Goal: Check status: Check status

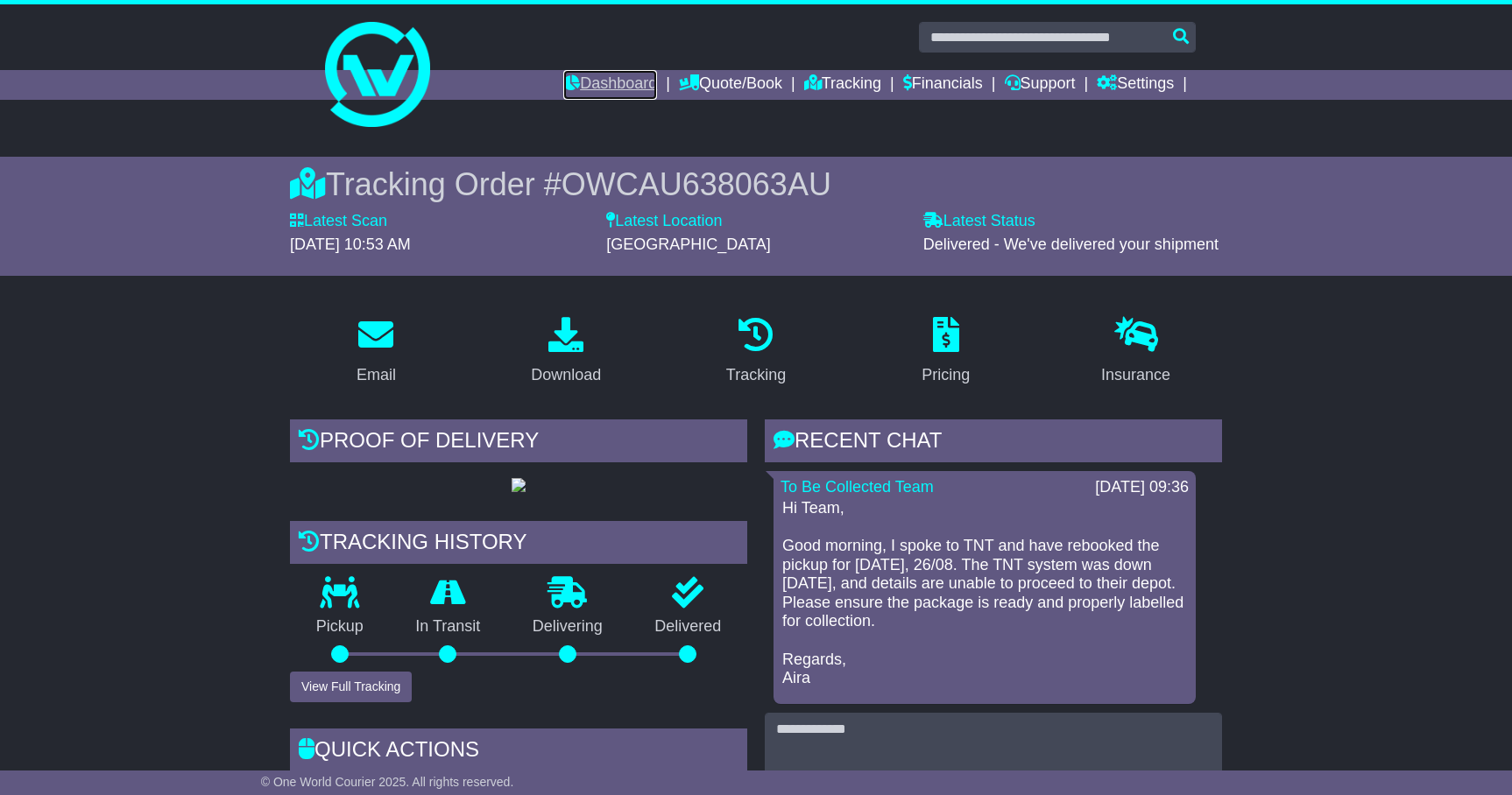
click at [624, 80] on link "Dashboard" at bounding box center [610, 84] width 93 height 29
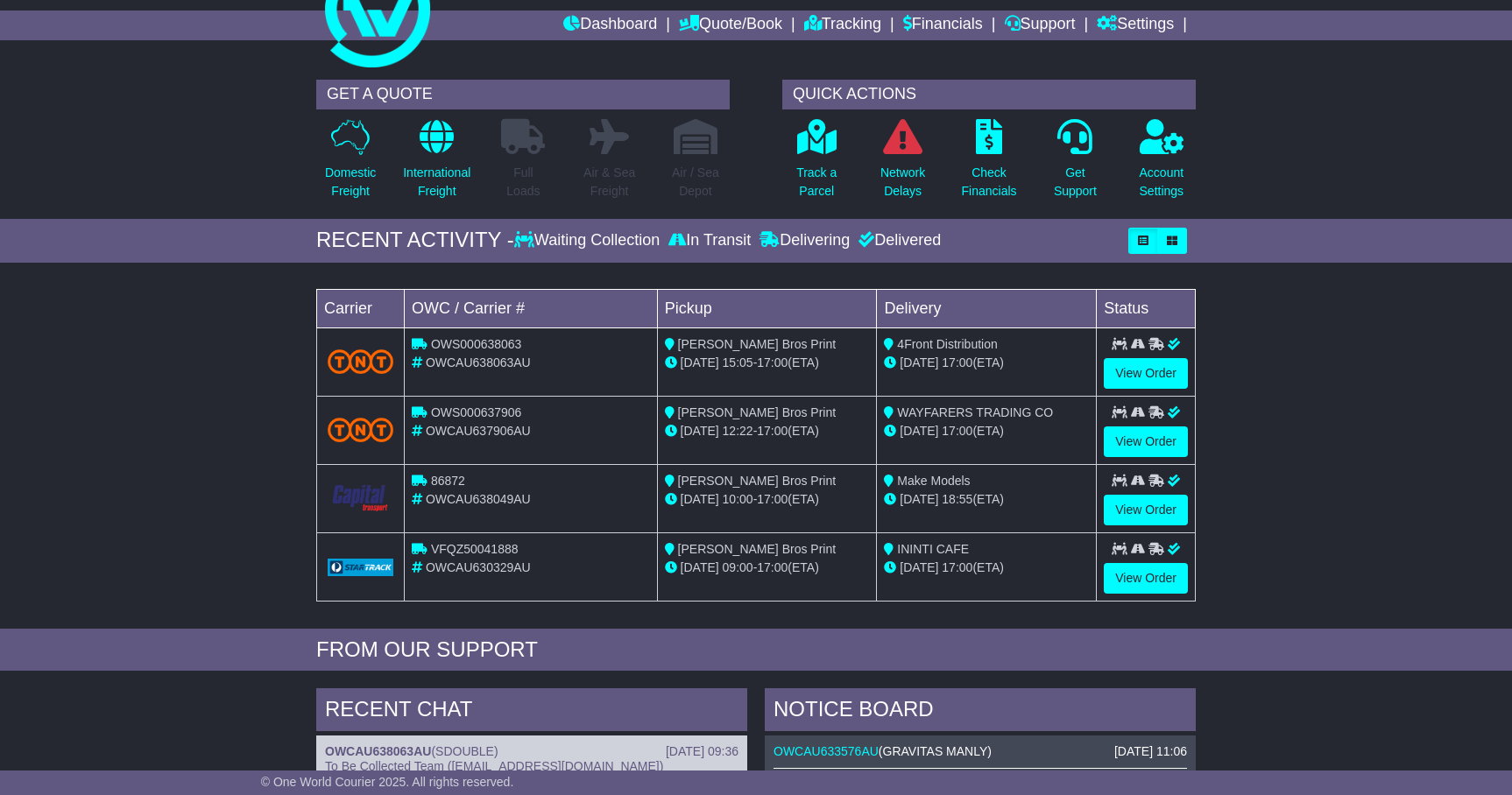
scroll to position [90, 0]
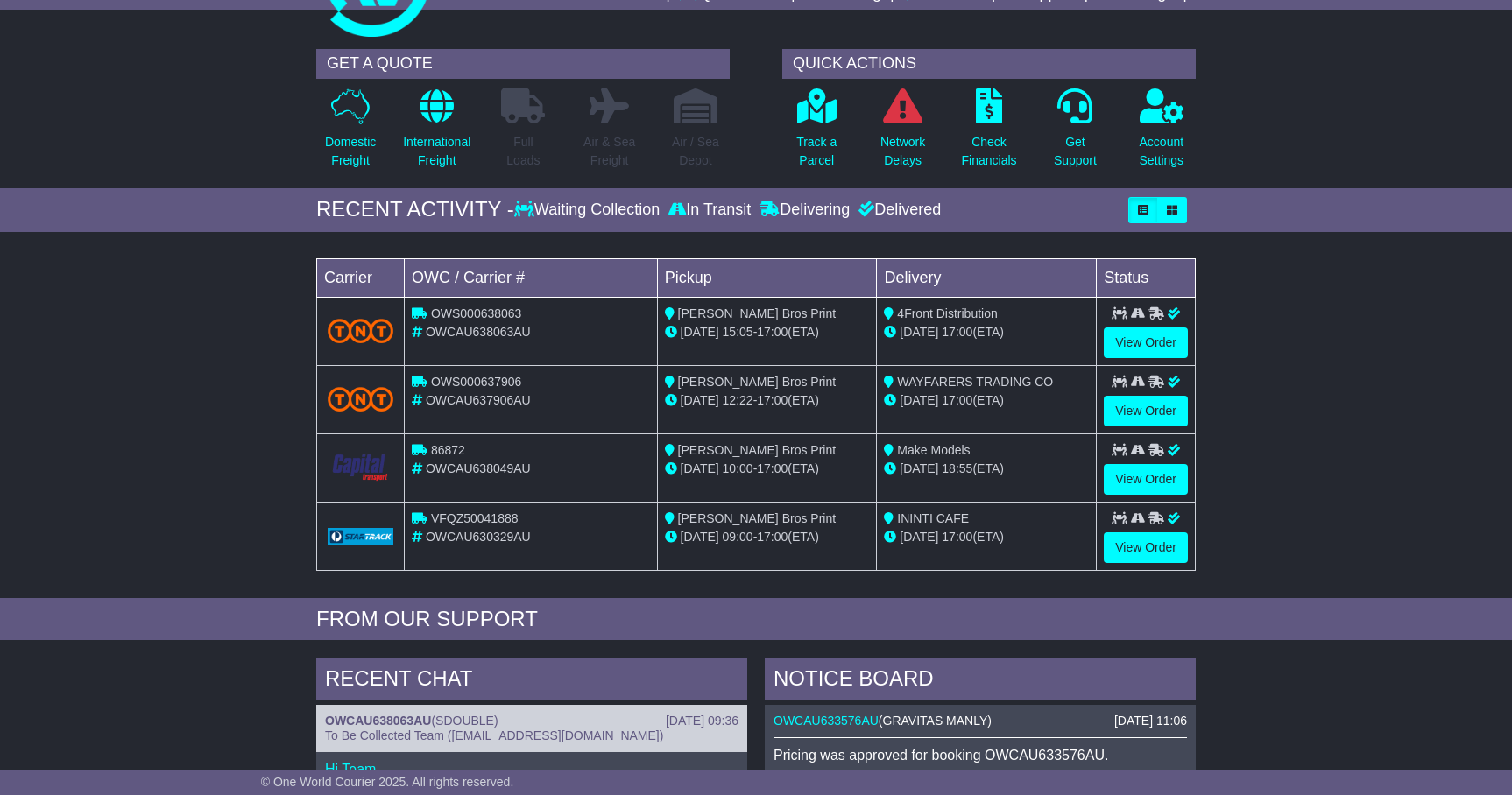
click at [868, 211] on div "Delivered" at bounding box center [897, 210] width 87 height 19
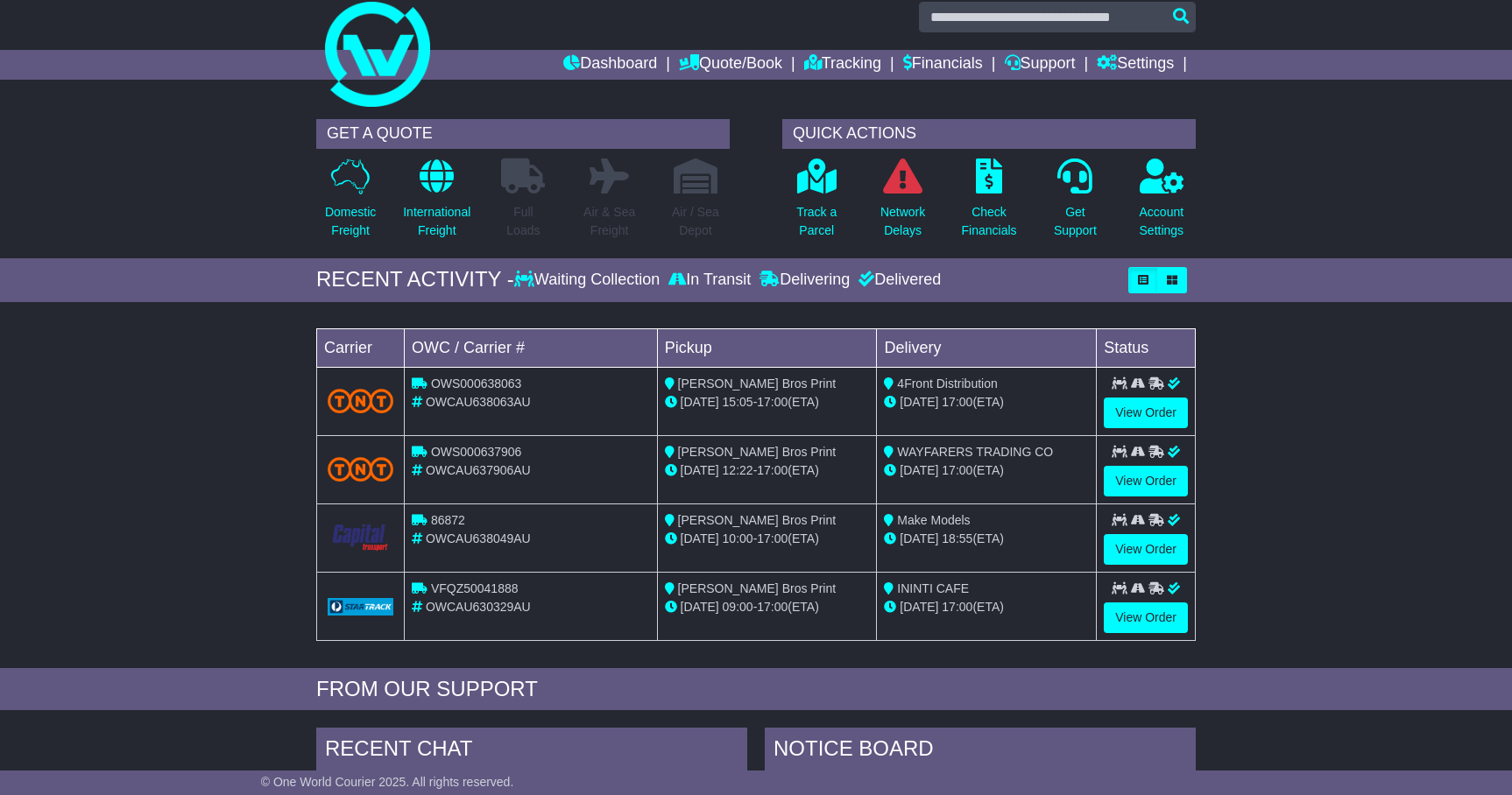
scroll to position [0, 0]
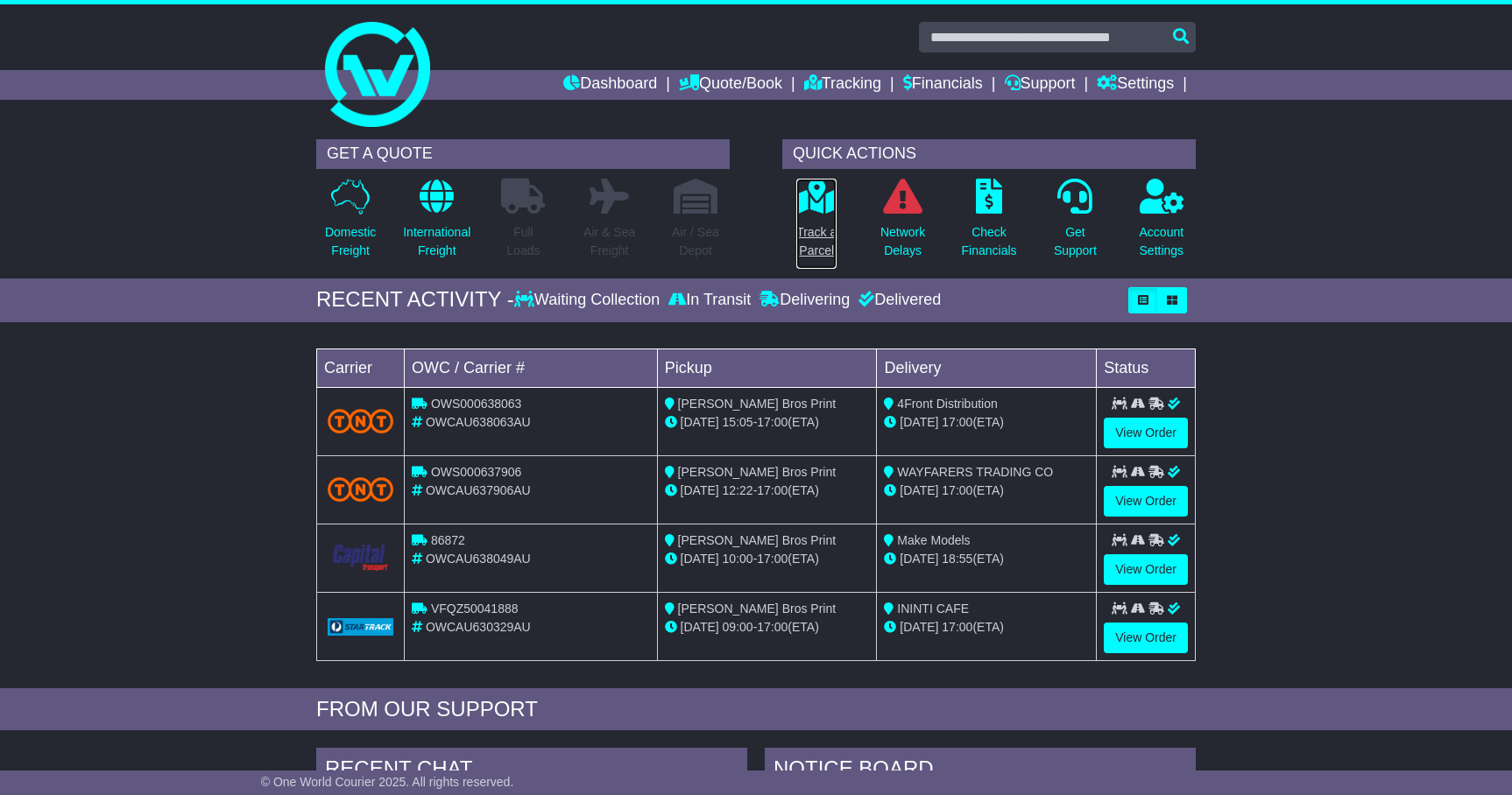
click at [818, 208] on icon at bounding box center [816, 196] width 39 height 35
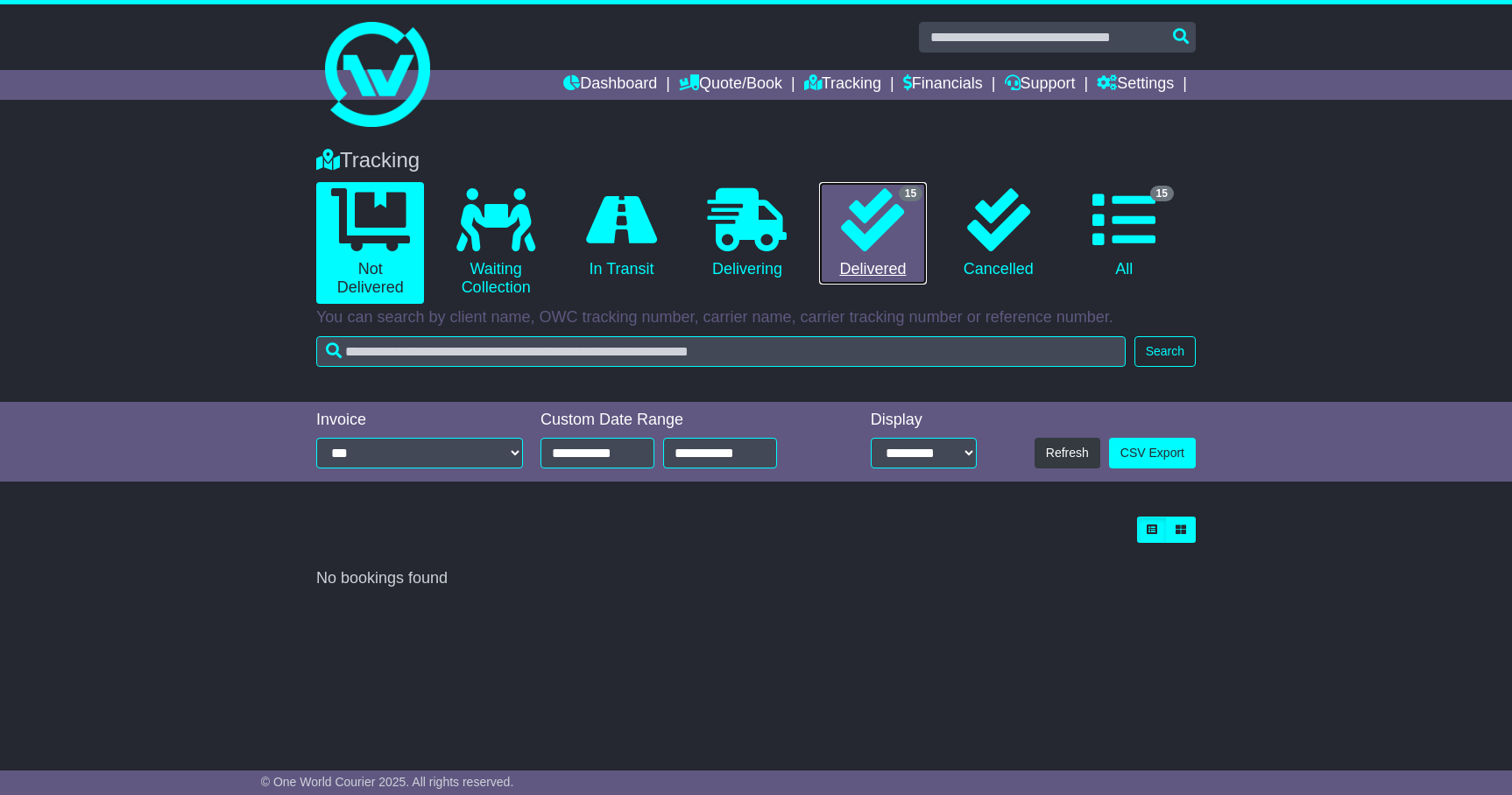
click at [858, 231] on icon at bounding box center [872, 220] width 63 height 63
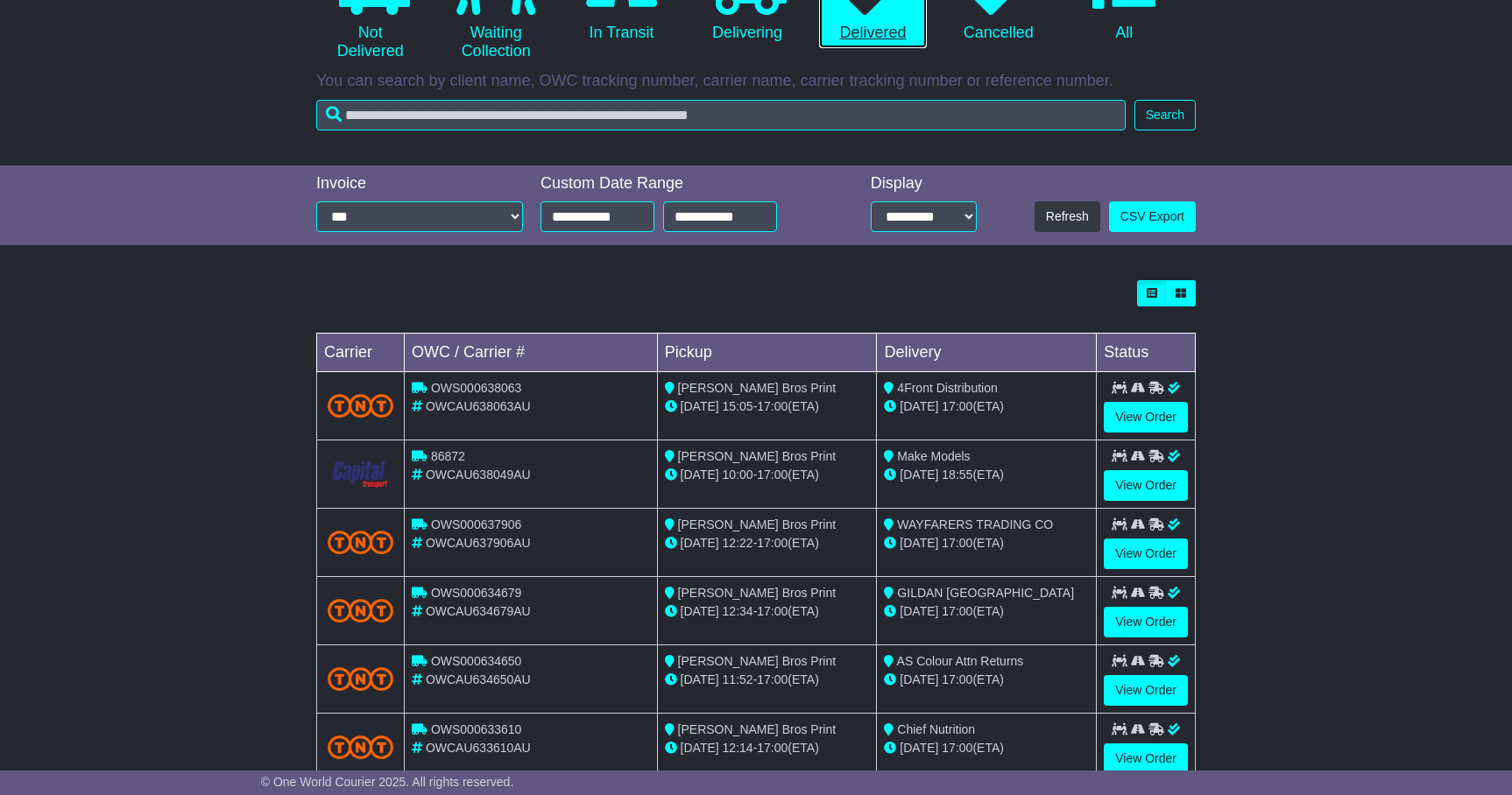
scroll to position [237, 0]
click at [1154, 619] on link "View Order" at bounding box center [1145, 620] width 84 height 30
